Goal: Obtain resource: Obtain resource

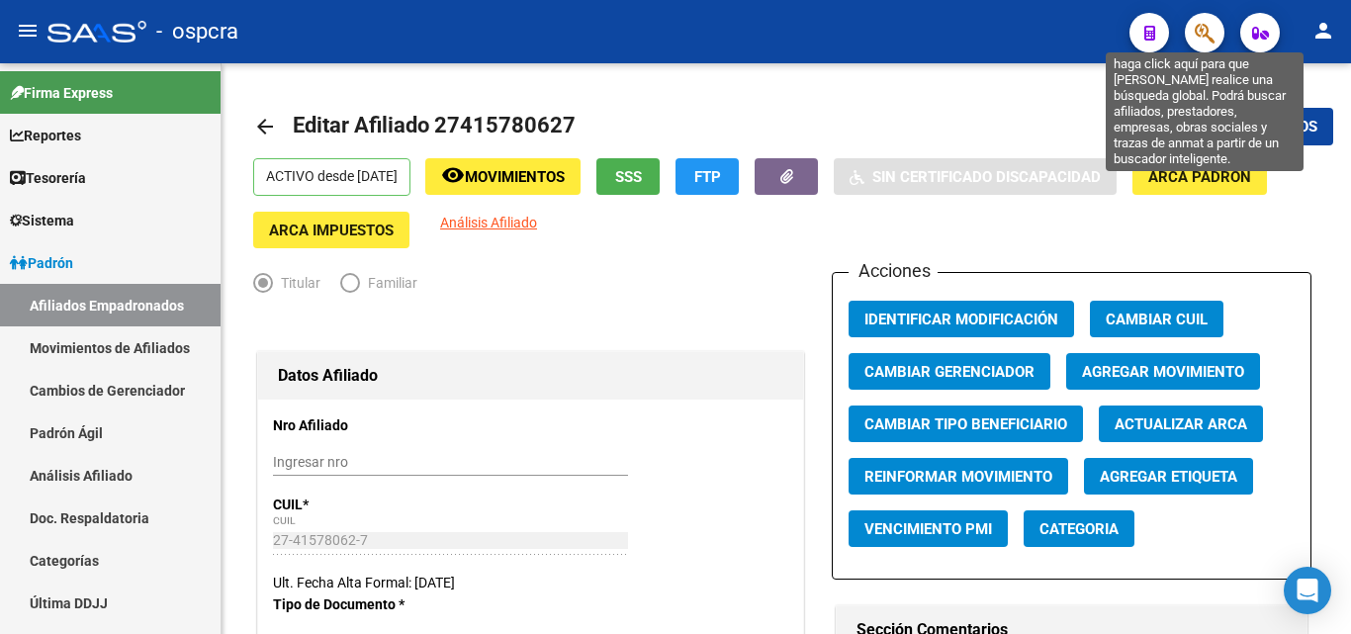
click at [1201, 36] on icon "button" at bounding box center [1205, 33] width 20 height 23
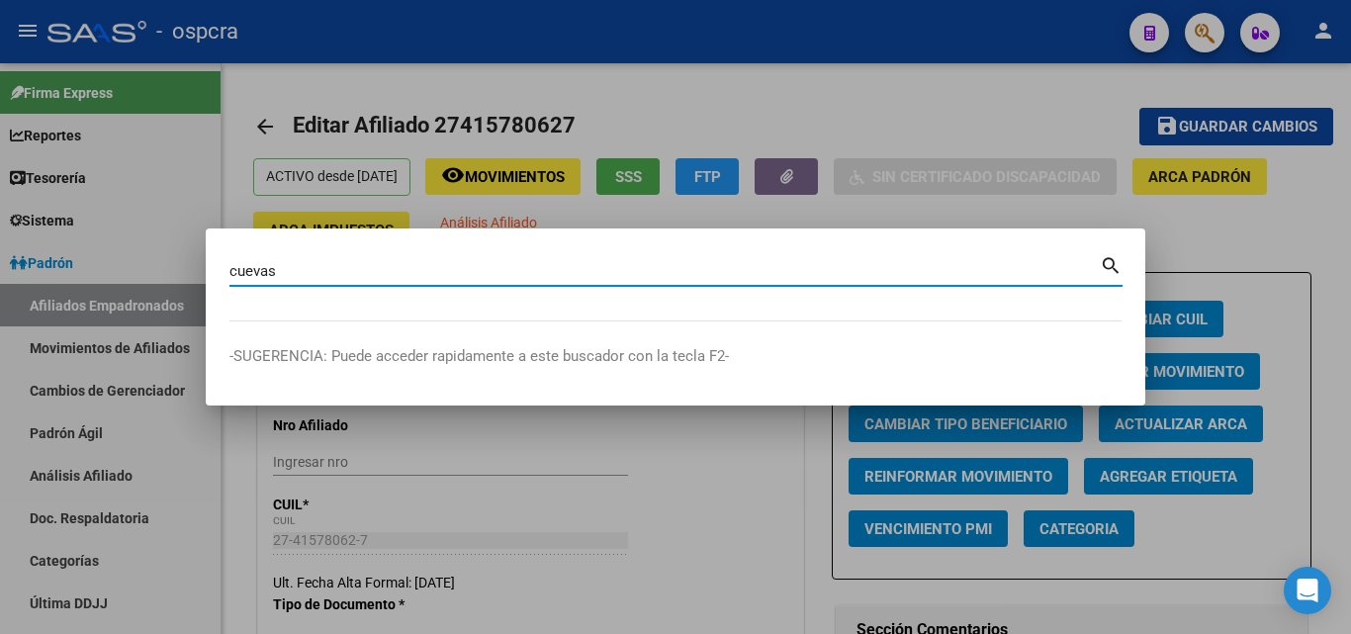
type input "cuevas"
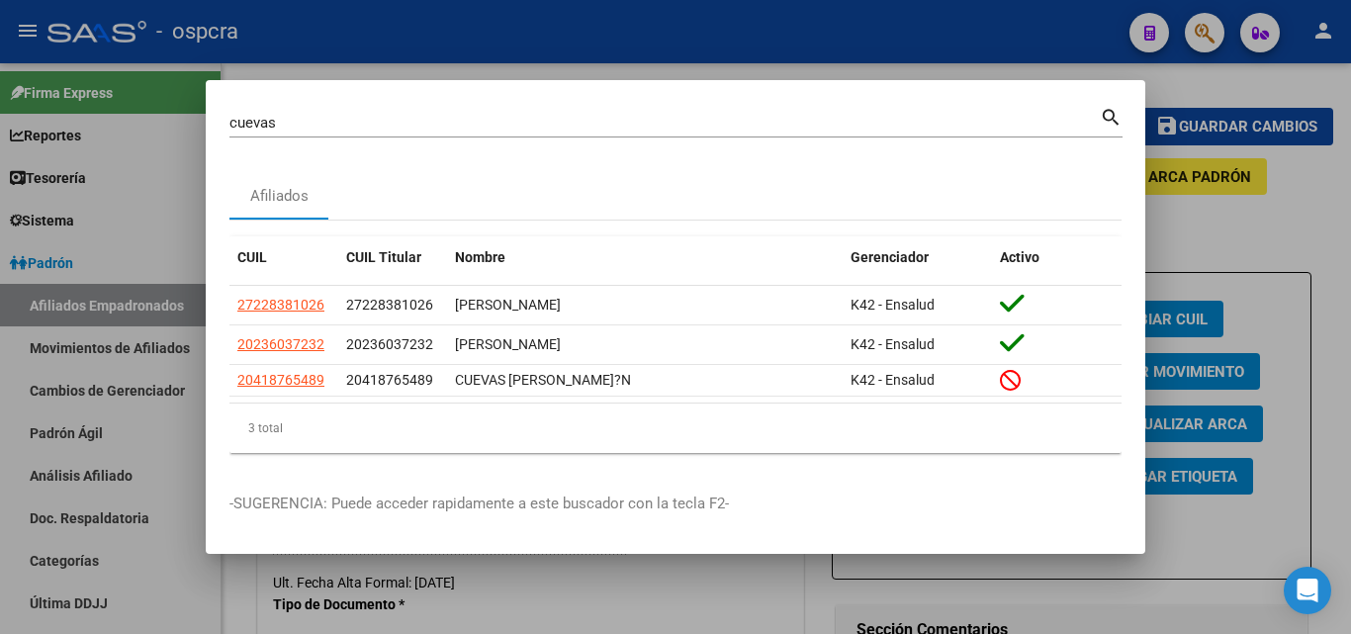
click at [626, 48] on div at bounding box center [675, 317] width 1351 height 634
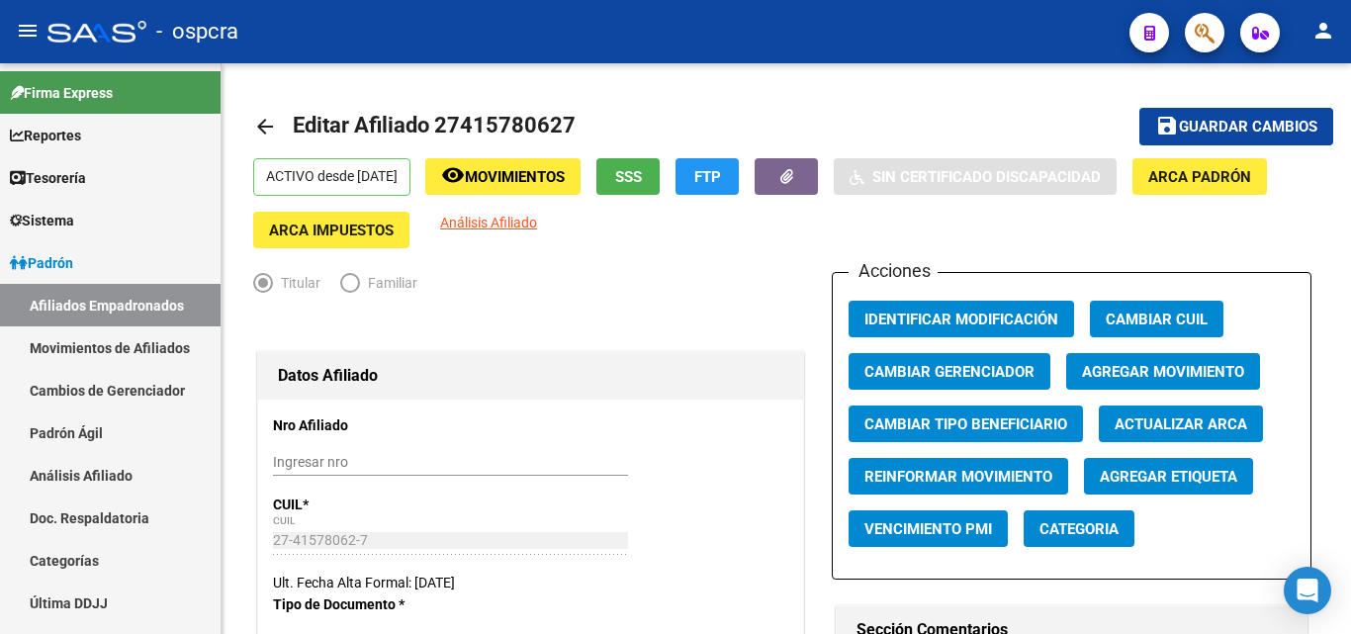
click at [1215, 20] on span "button" at bounding box center [1205, 33] width 20 height 41
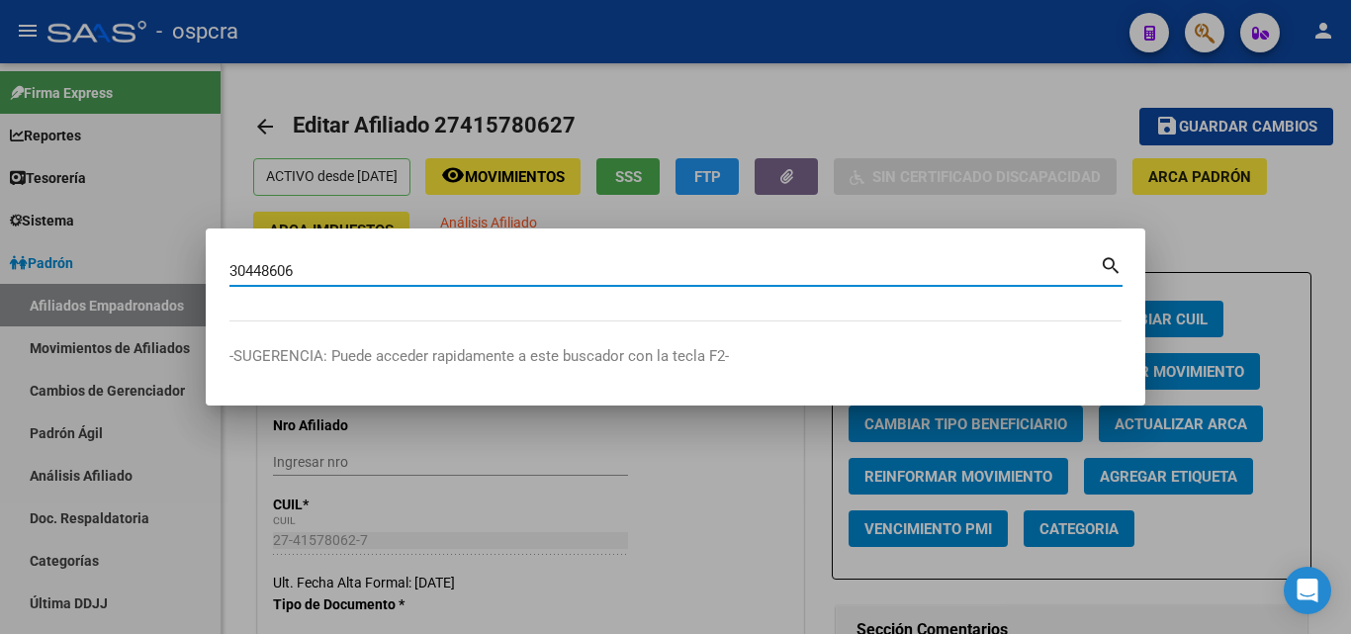
type input "30448606"
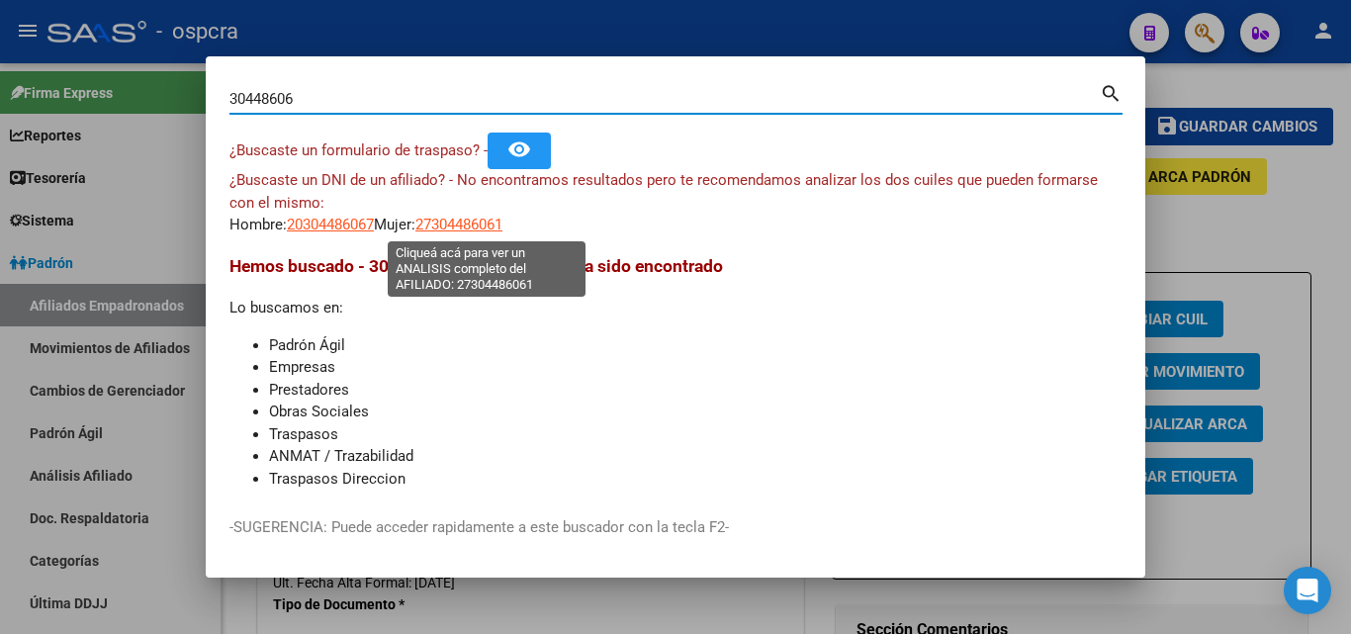
click at [503, 218] on span "27304486061" at bounding box center [459, 225] width 87 height 18
type textarea "27304486061"
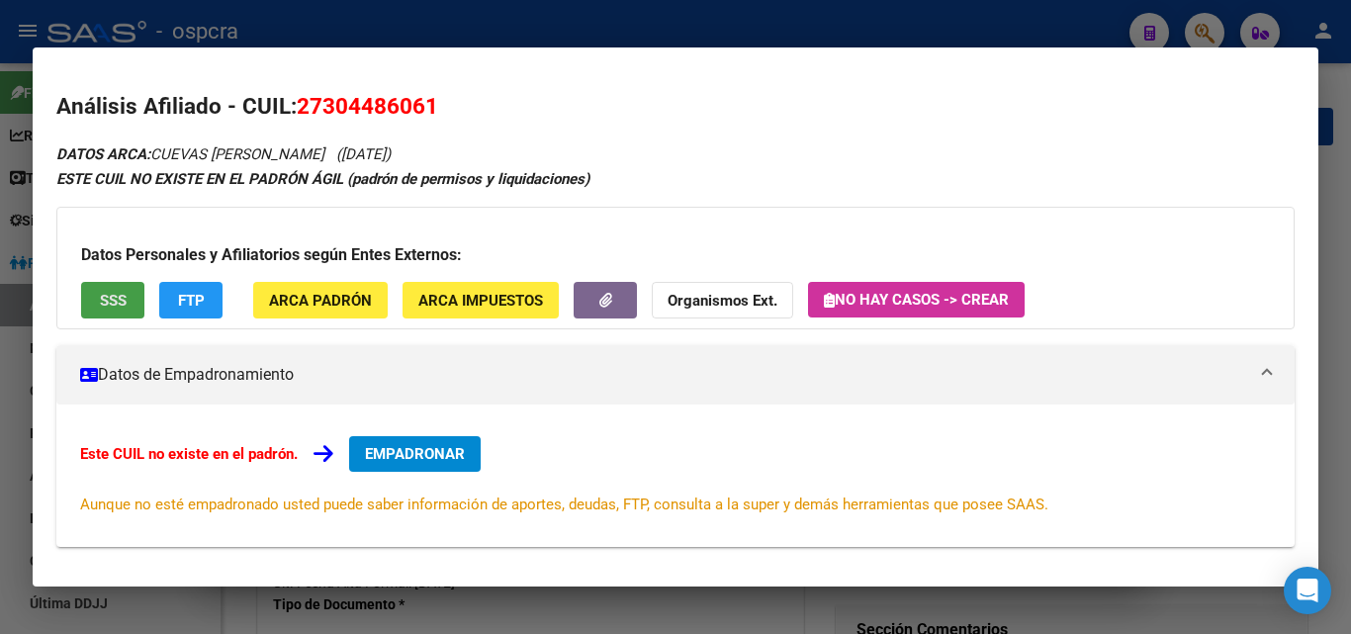
click at [117, 318] on button "SSS" at bounding box center [112, 300] width 63 height 37
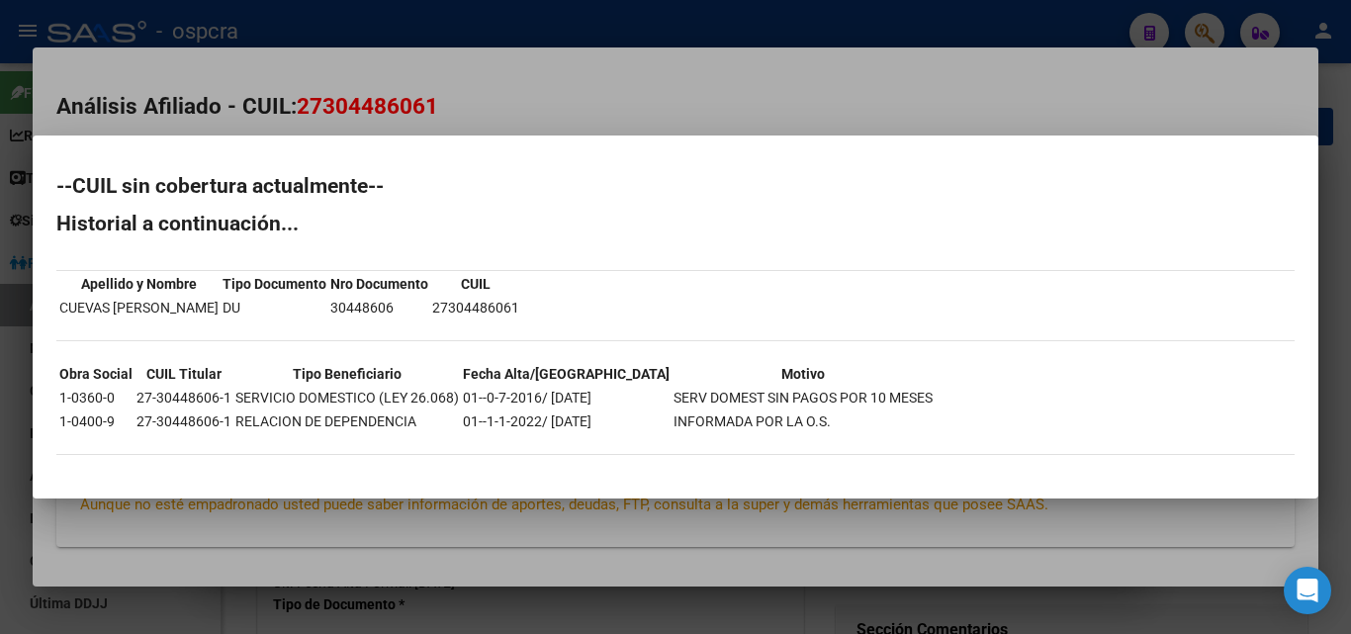
click at [293, 520] on div at bounding box center [675, 317] width 1351 height 634
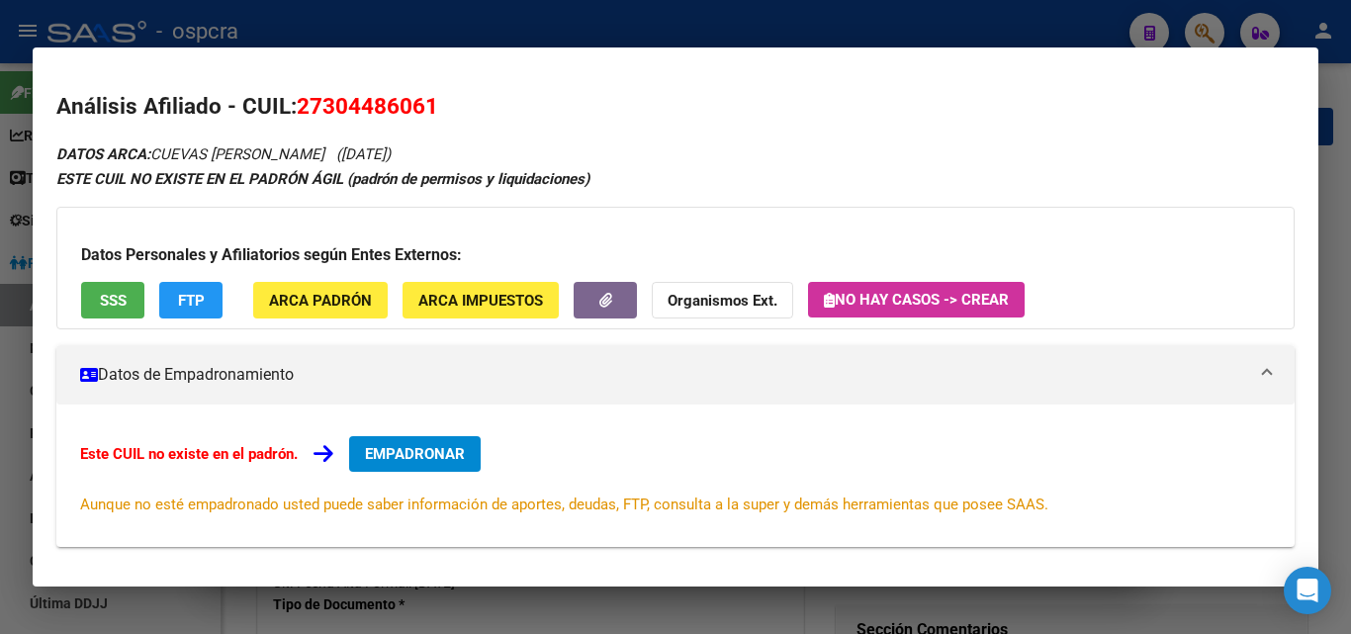
click at [0, 382] on div at bounding box center [675, 317] width 1351 height 634
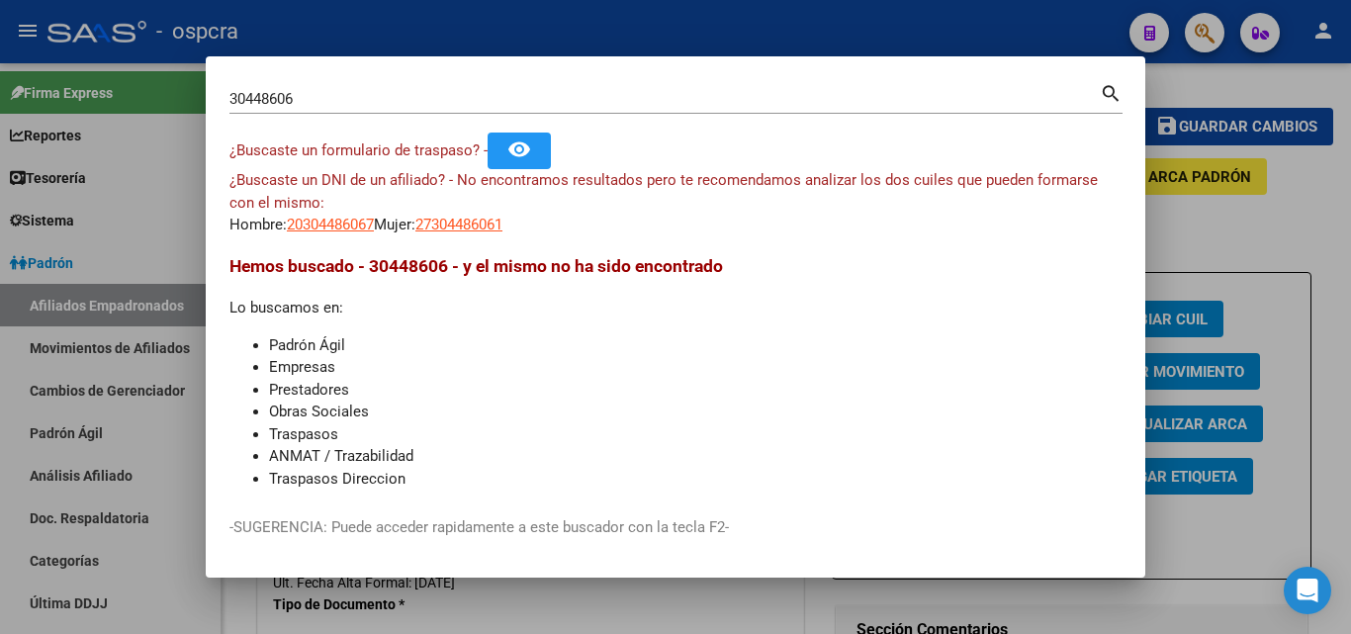
click at [817, 29] on div at bounding box center [675, 317] width 1351 height 634
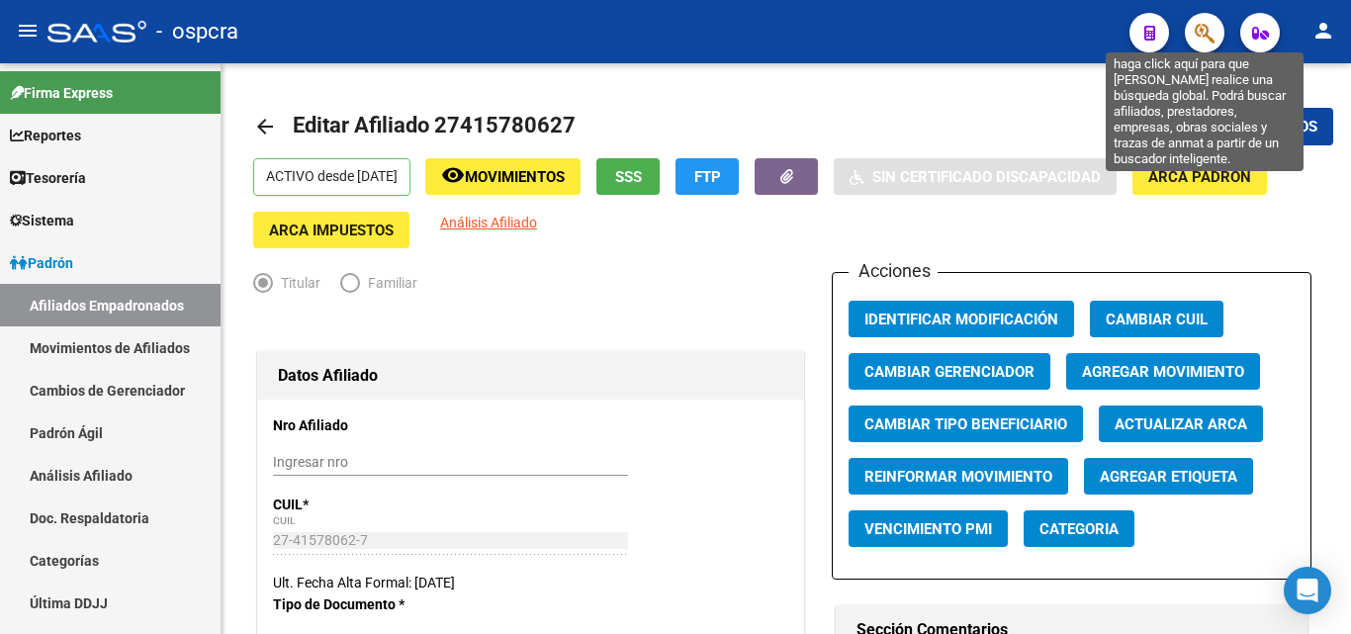
click at [1208, 31] on icon "button" at bounding box center [1205, 33] width 20 height 23
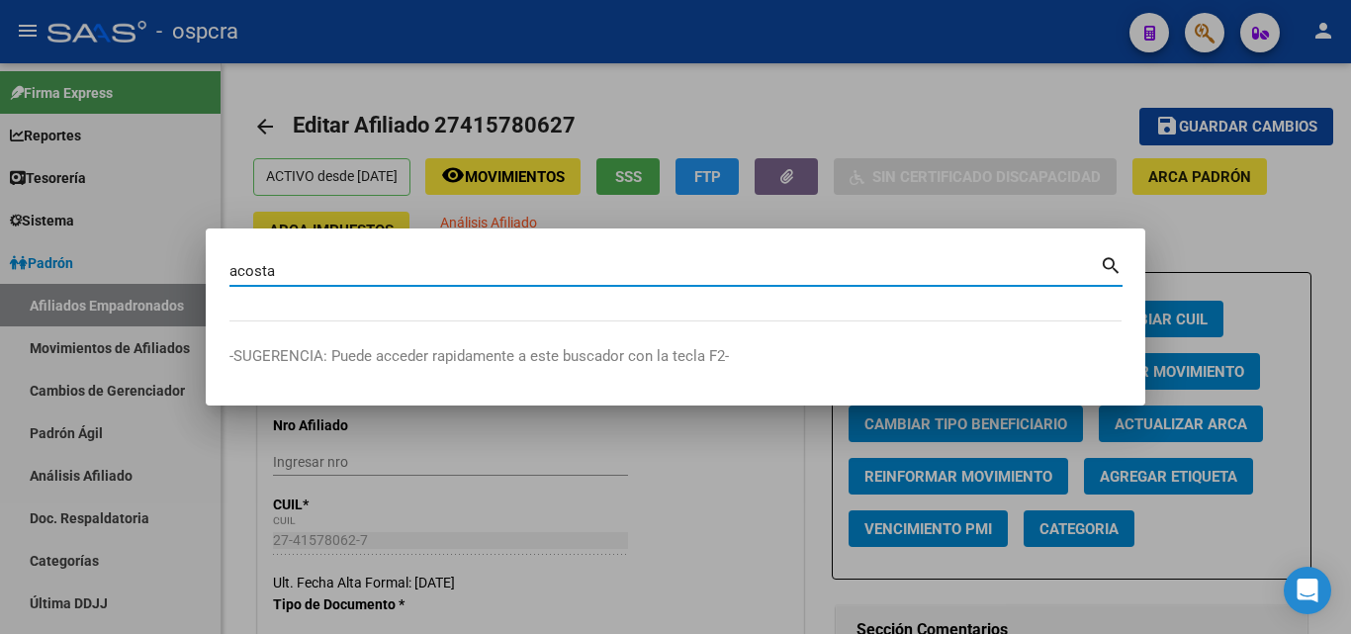
type input "acosta"
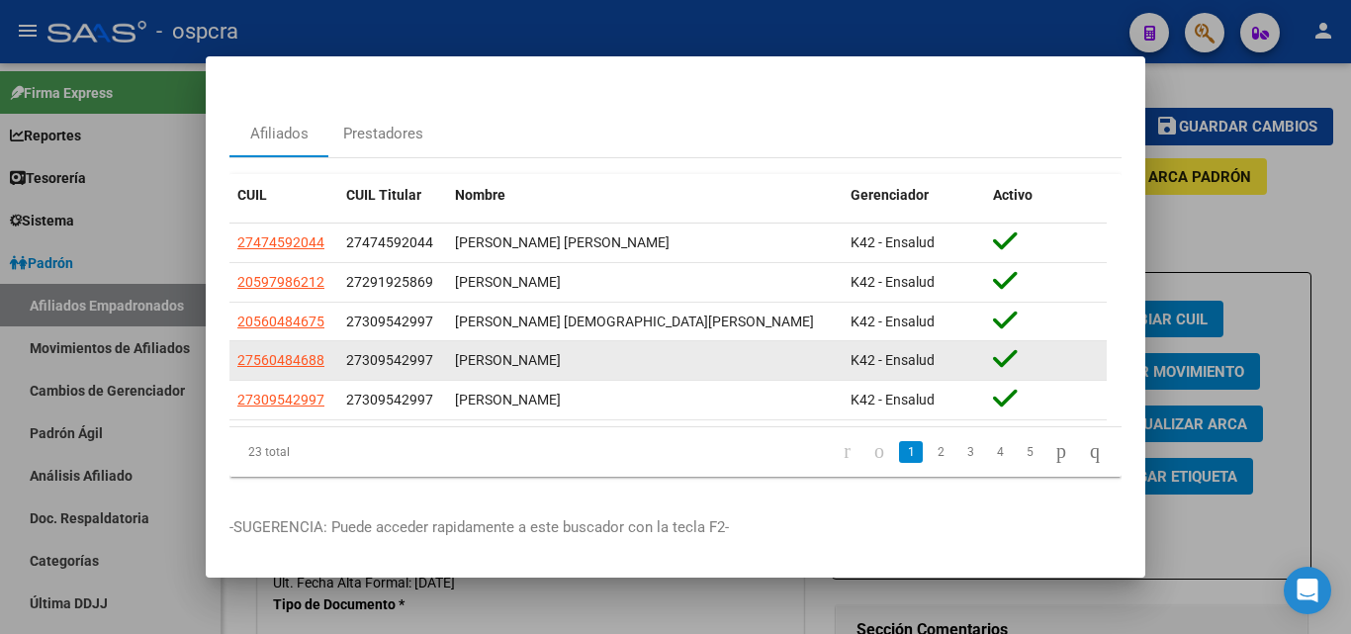
scroll to position [58, 0]
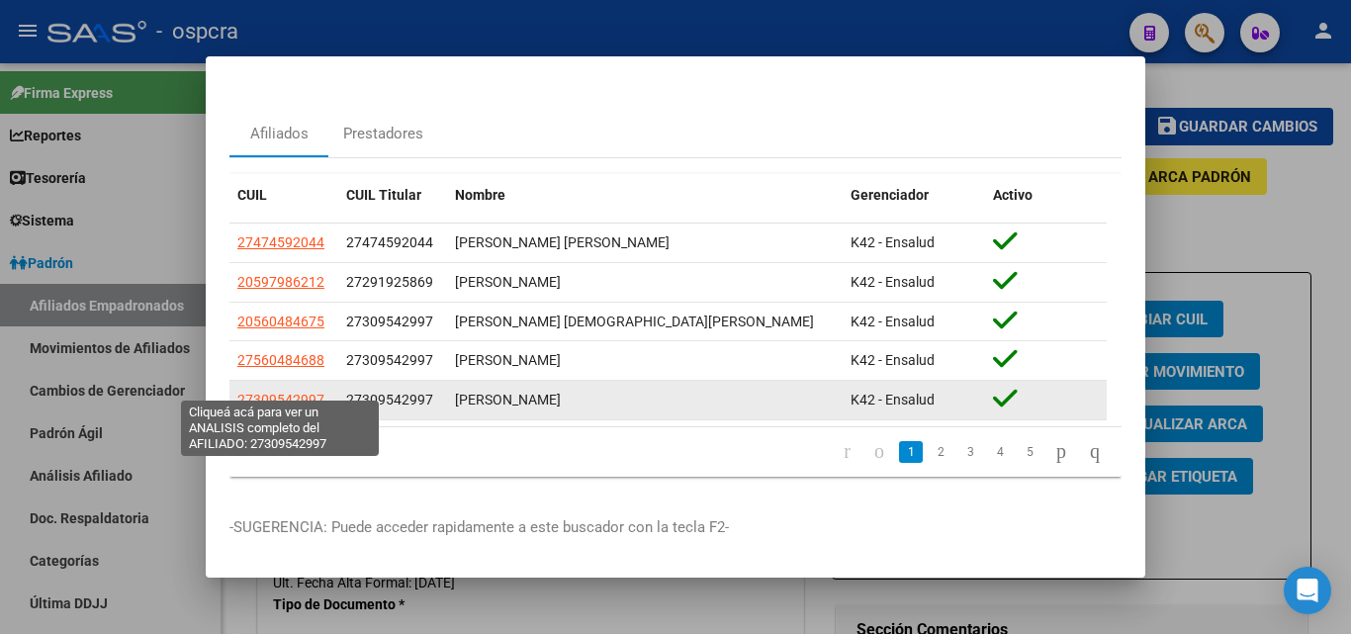
click at [297, 392] on span "27309542997" at bounding box center [280, 400] width 87 height 16
type textarea "27309542997"
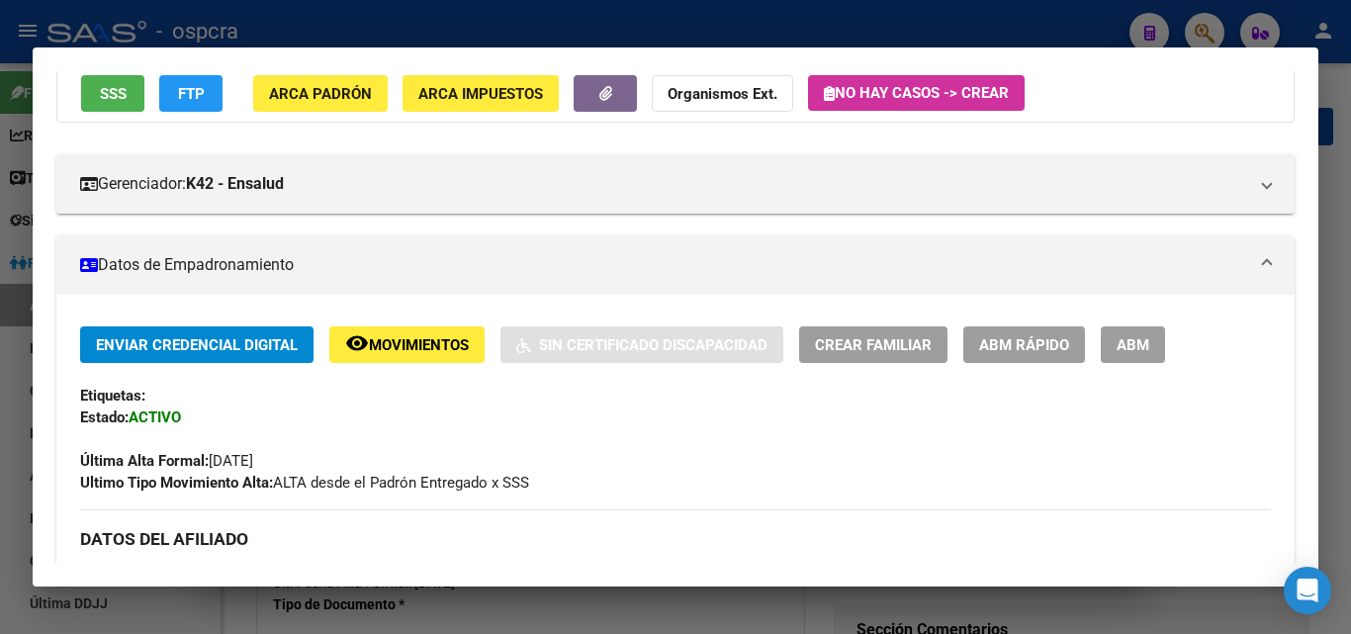
scroll to position [0, 0]
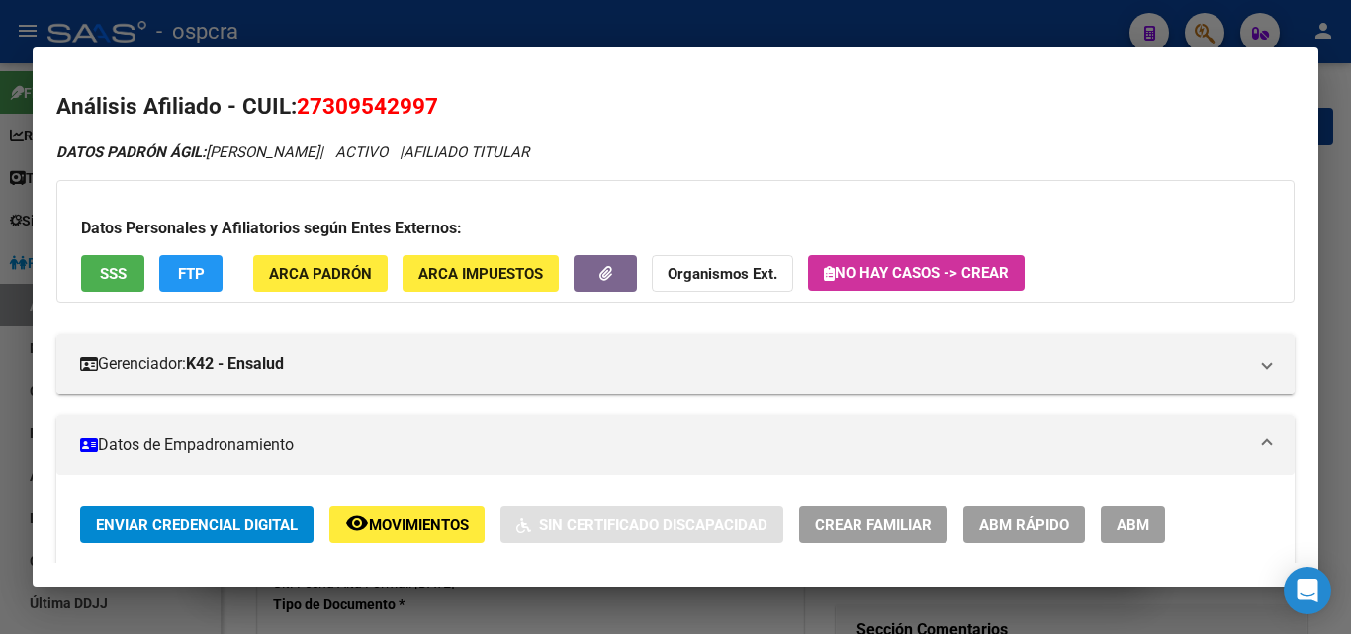
click at [0, 304] on div at bounding box center [675, 317] width 1351 height 634
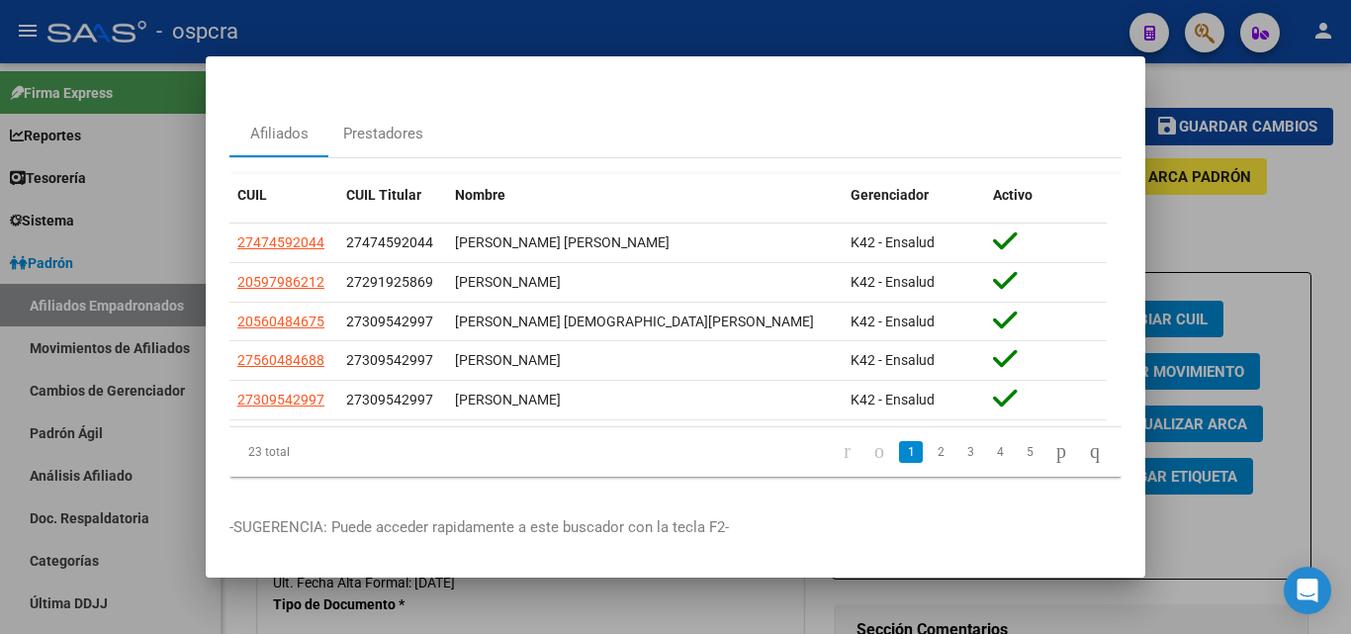
click at [1222, 241] on div at bounding box center [675, 317] width 1351 height 634
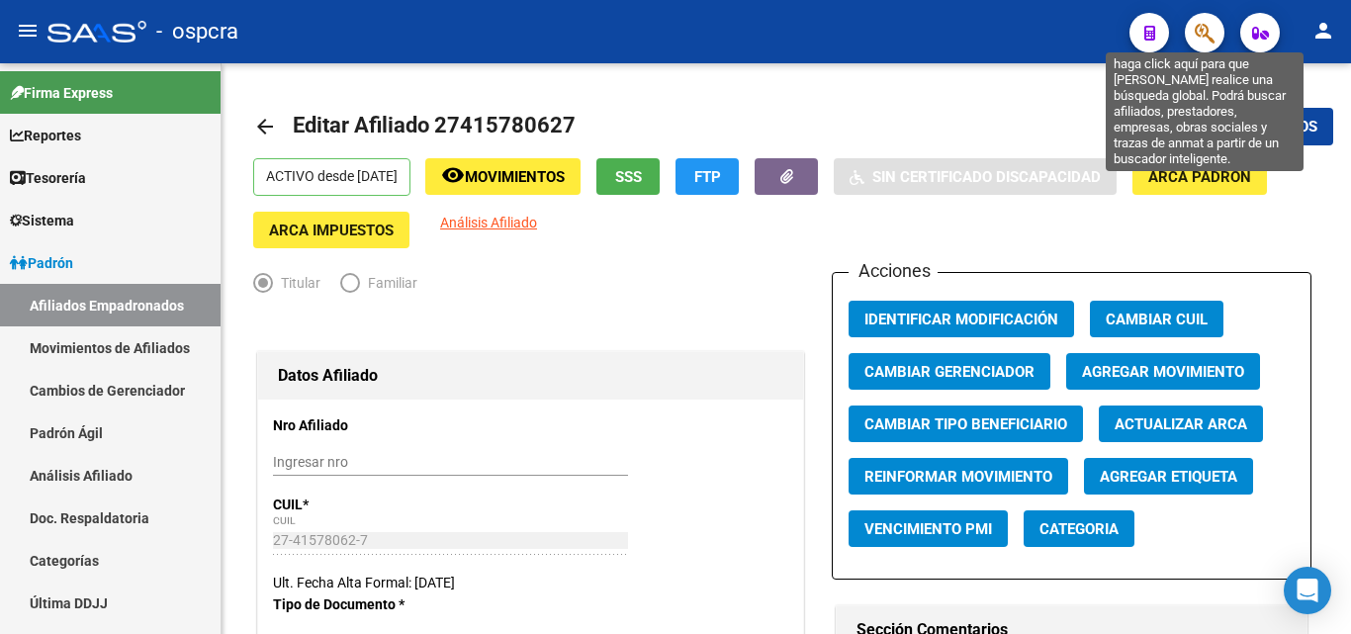
click at [1179, 24] on div at bounding box center [1196, 32] width 55 height 41
click at [1198, 32] on icon "button" at bounding box center [1205, 33] width 20 height 23
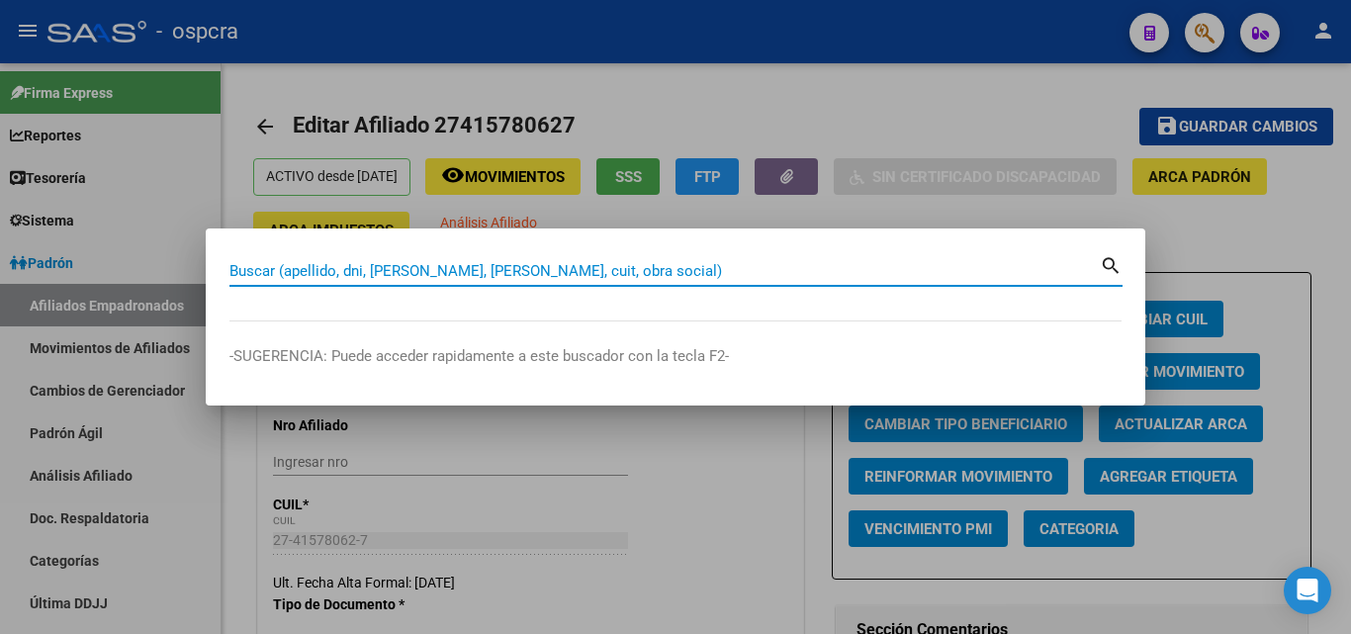
paste input "20371261088"
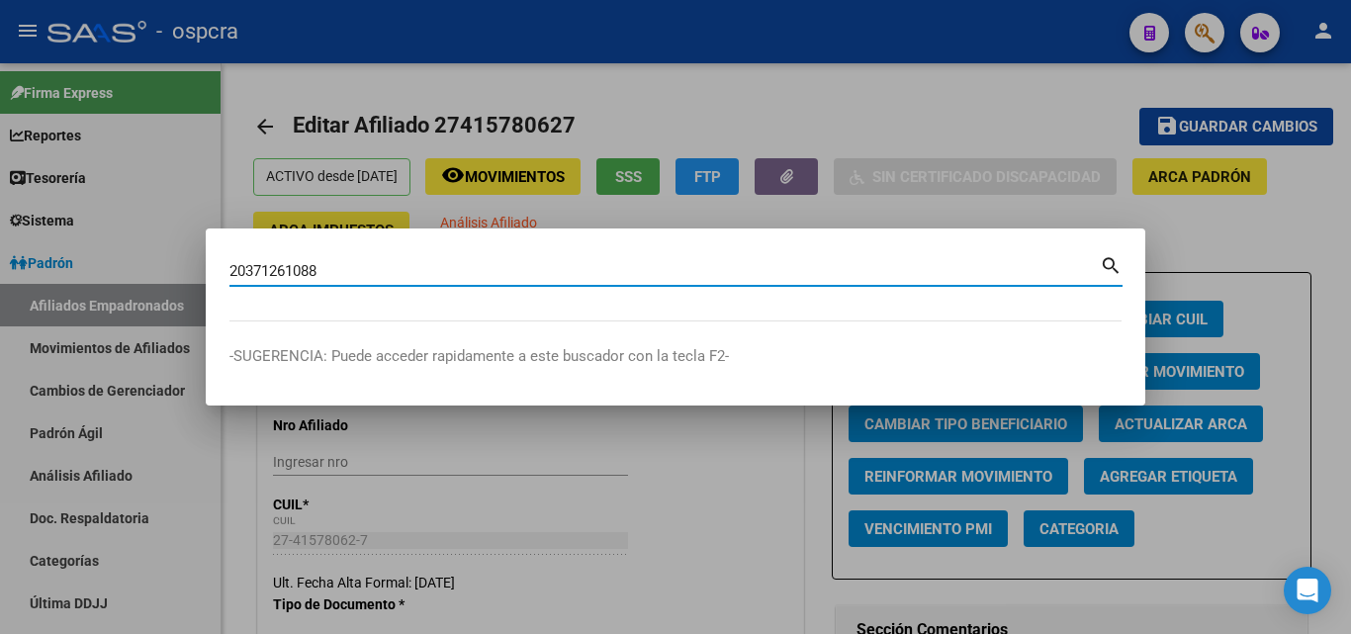
type input "20371261088"
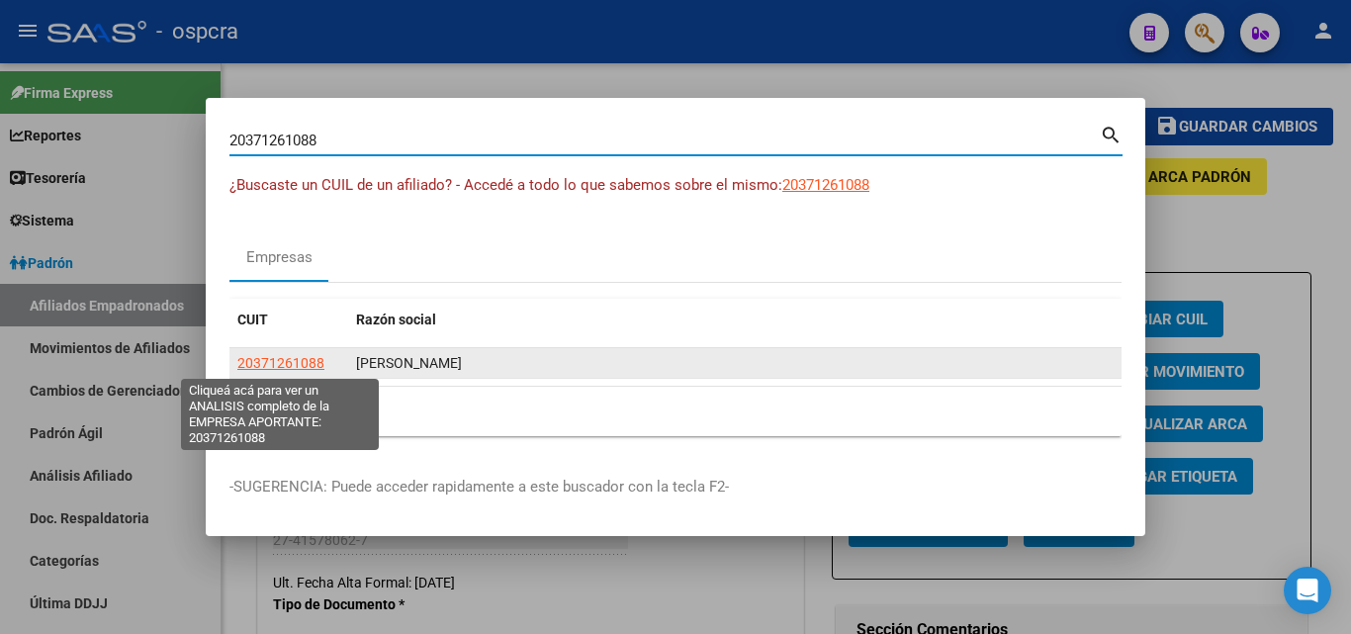
click at [262, 364] on span "20371261088" at bounding box center [280, 363] width 87 height 16
type textarea "20371261088"
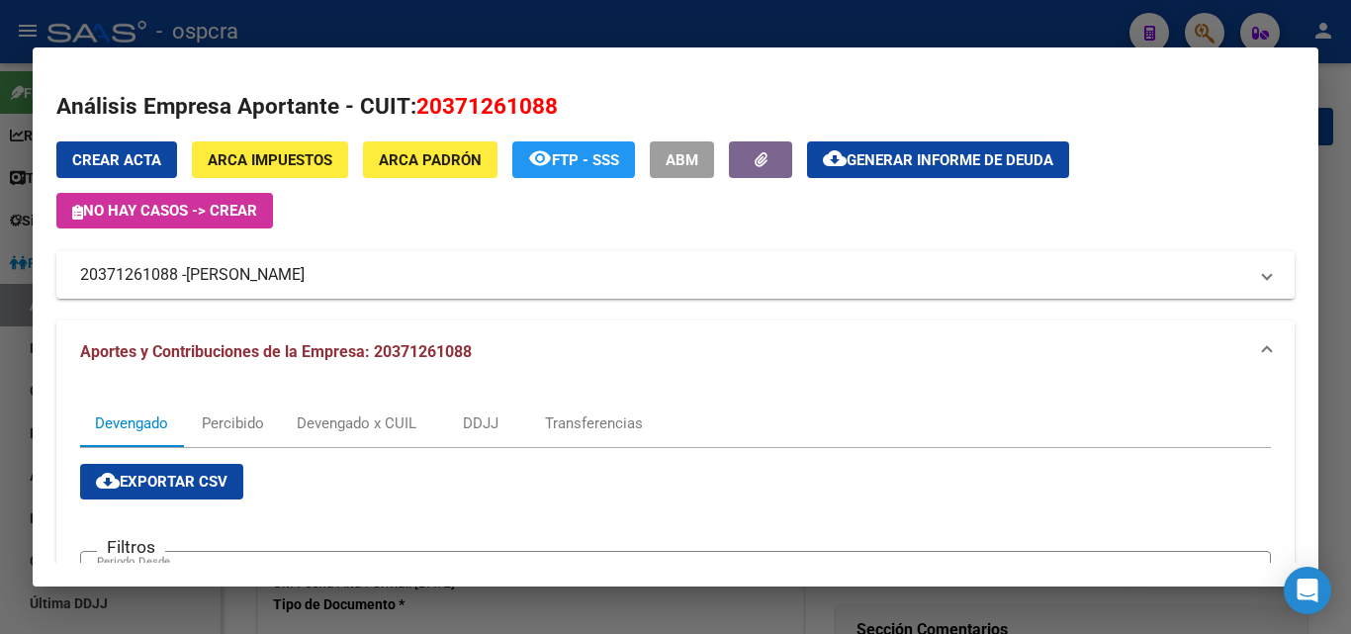
click at [947, 163] on span "Generar informe de deuda" at bounding box center [950, 160] width 207 height 18
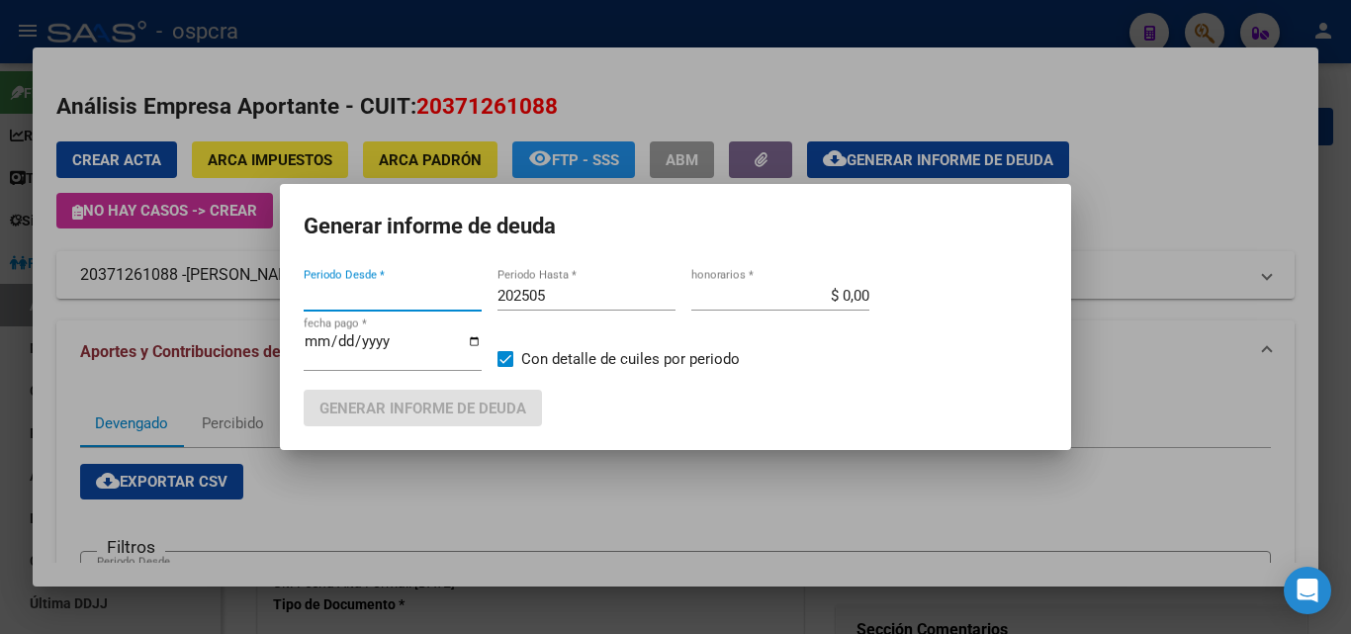
type input "201802"
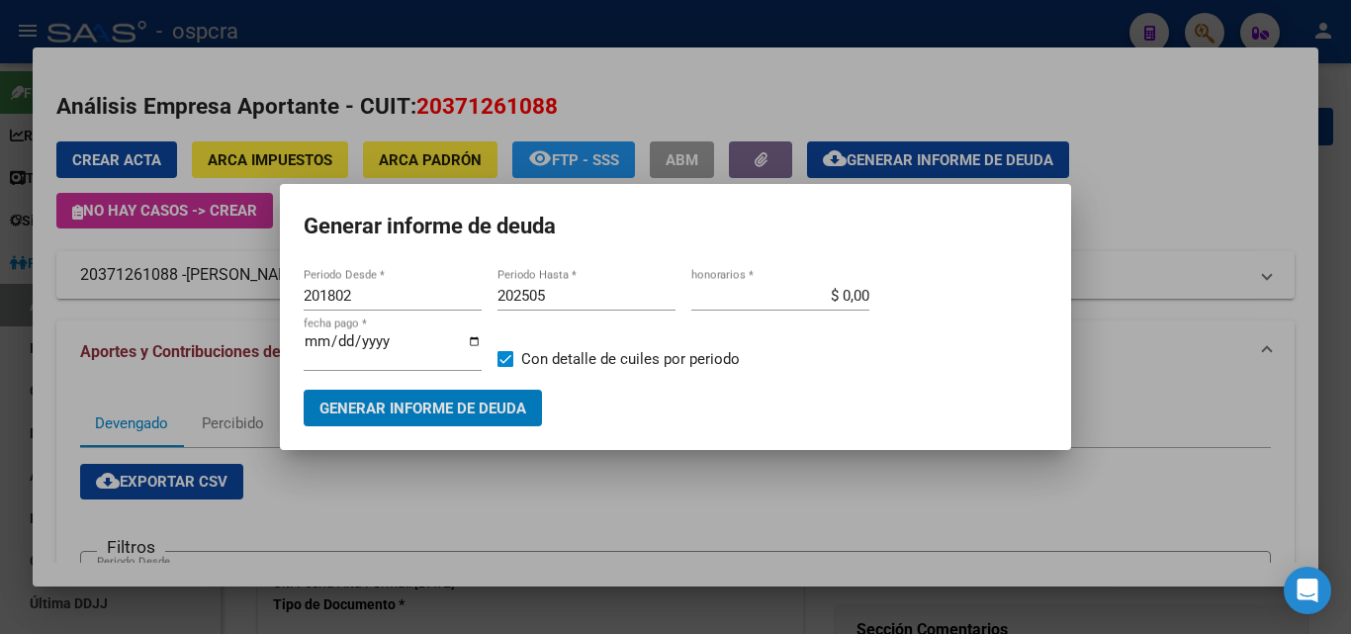
click at [475, 403] on span "Generar informe de deuda" at bounding box center [423, 409] width 207 height 18
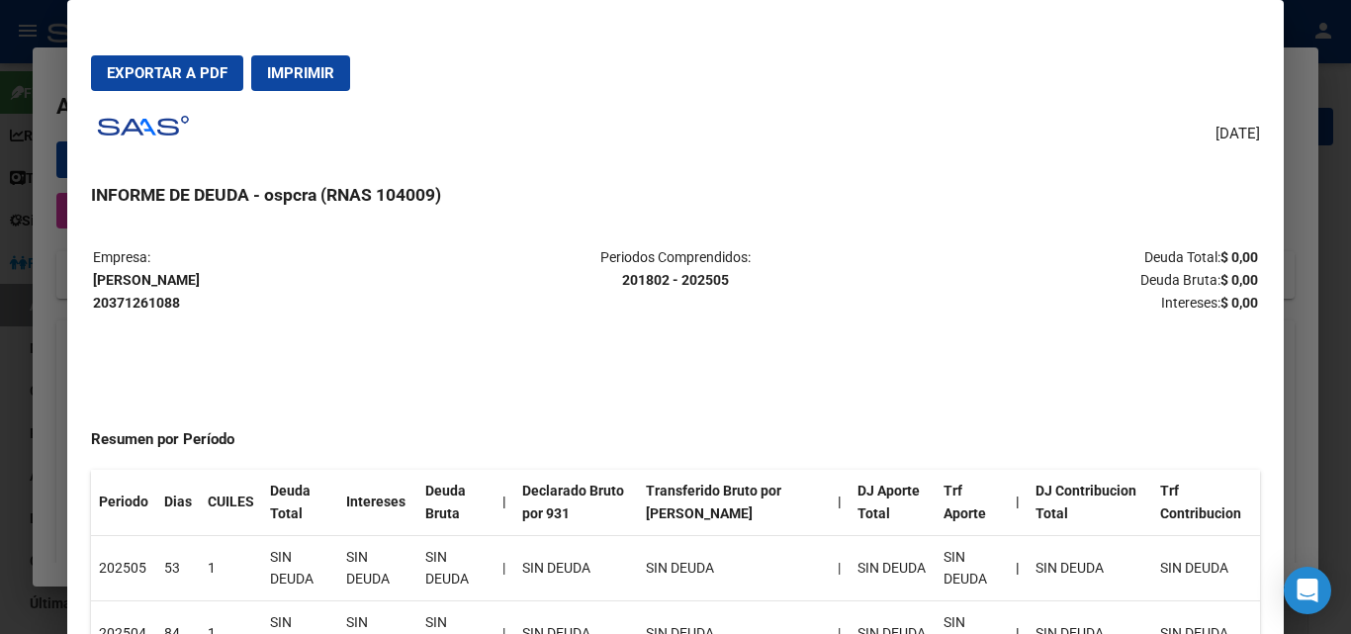
click at [139, 62] on button "Exportar a PDF" at bounding box center [167, 73] width 152 height 36
